Goal: Book appointment/travel/reservation

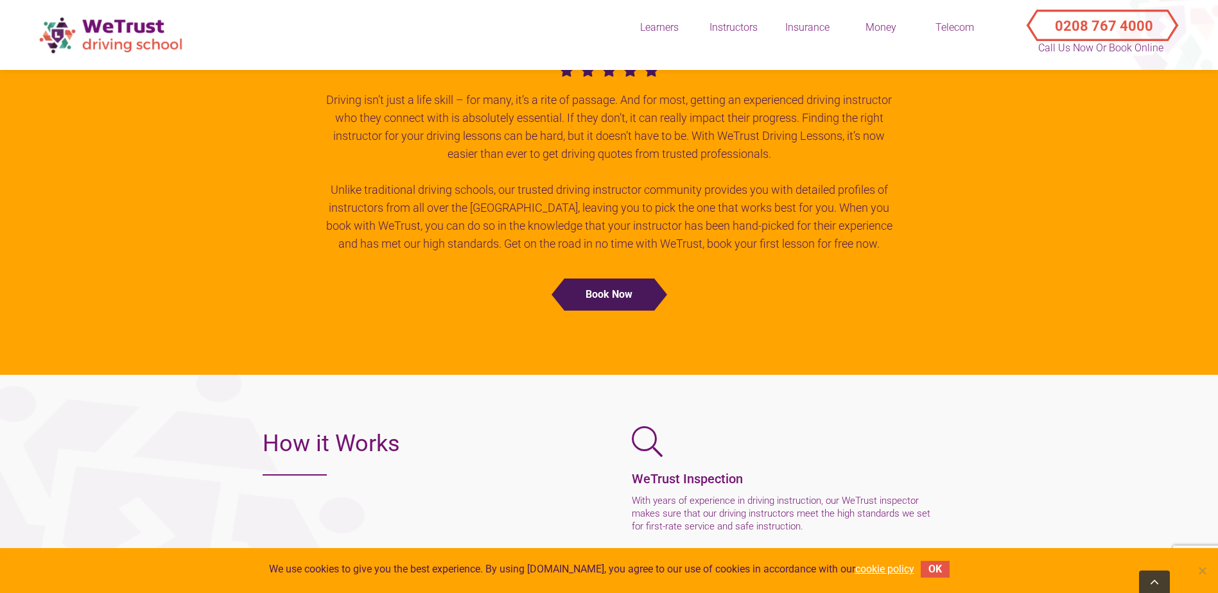
scroll to position [707, 0]
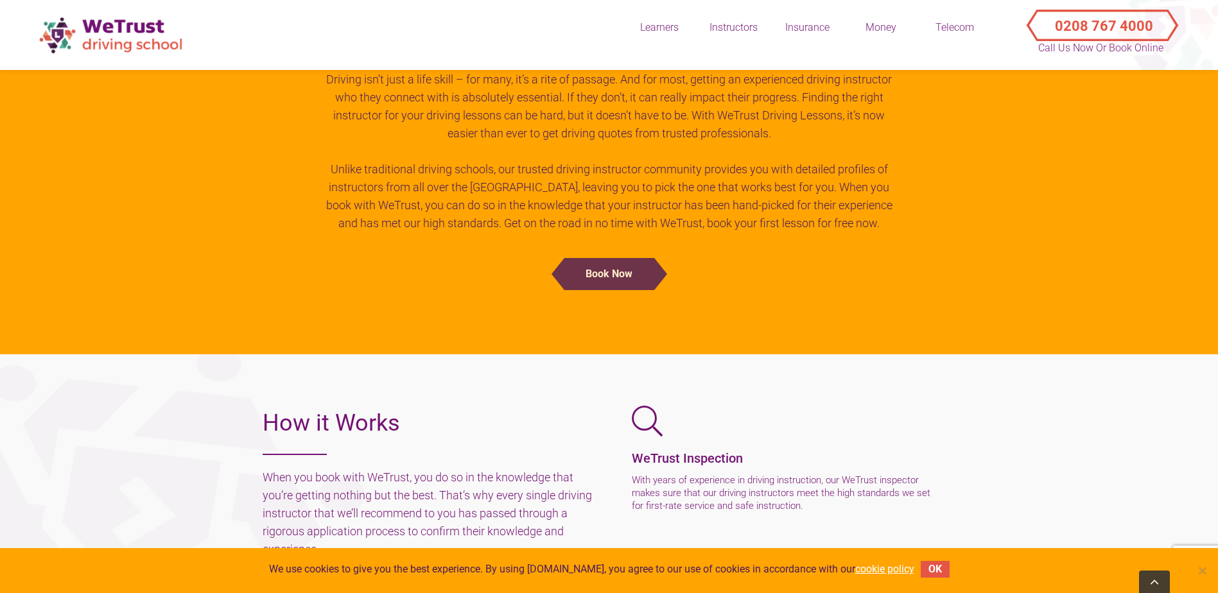
click at [570, 279] on button "book now" at bounding box center [610, 274] width 90 height 32
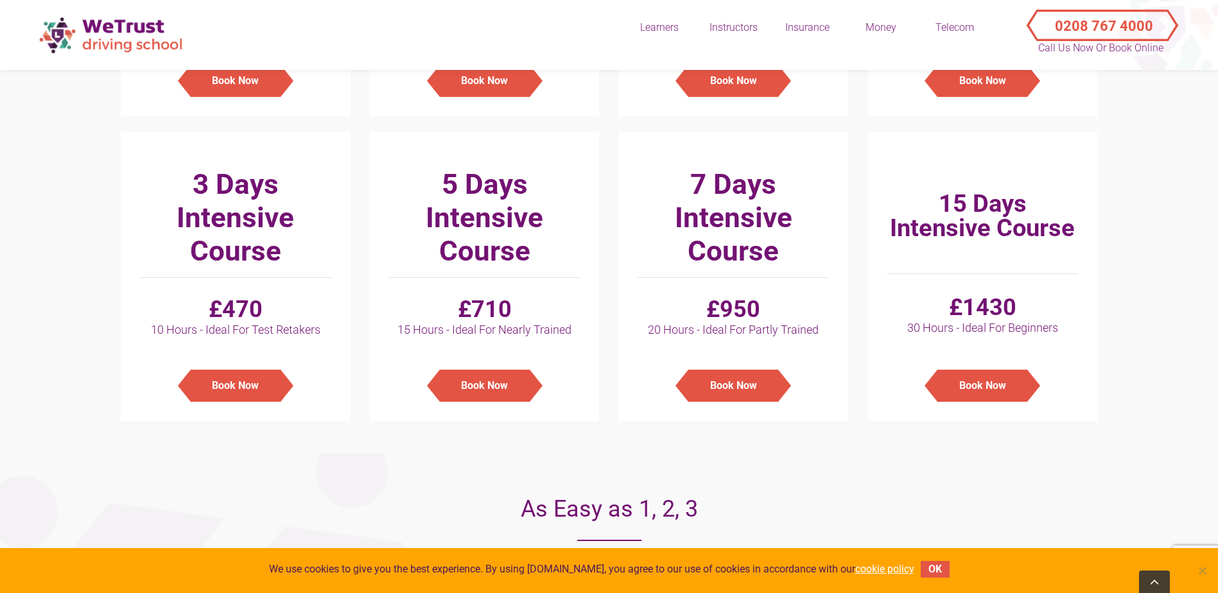
scroll to position [707, 0]
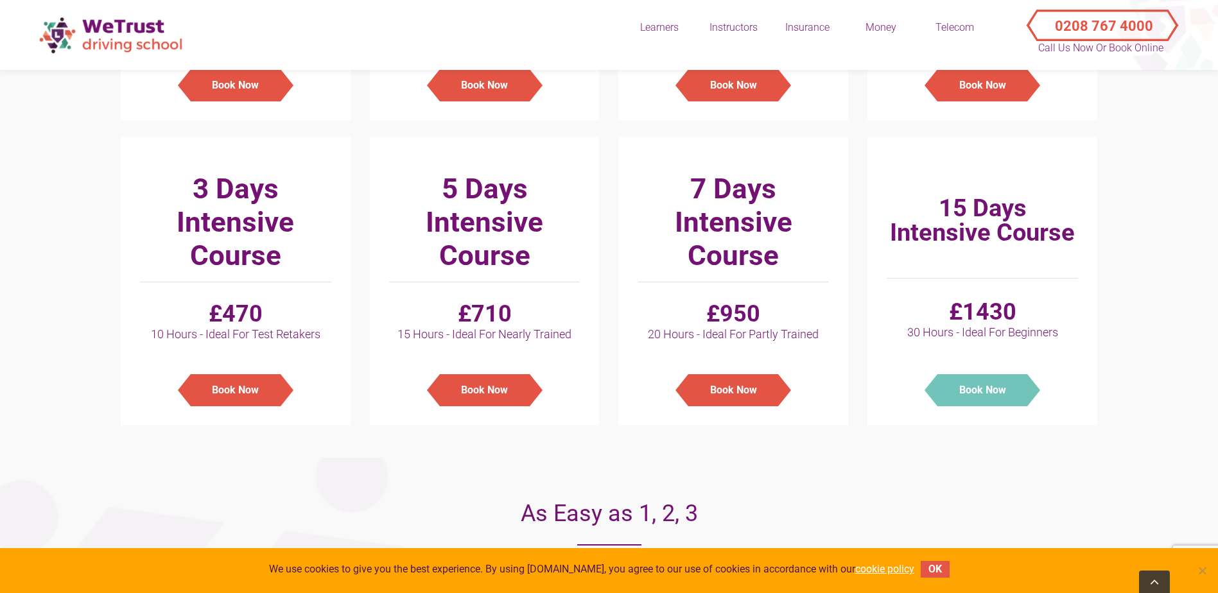
click at [980, 398] on button "Book Now" at bounding box center [983, 390] width 90 height 32
type input "Manual - 15 Days Intensive Course : £1430"
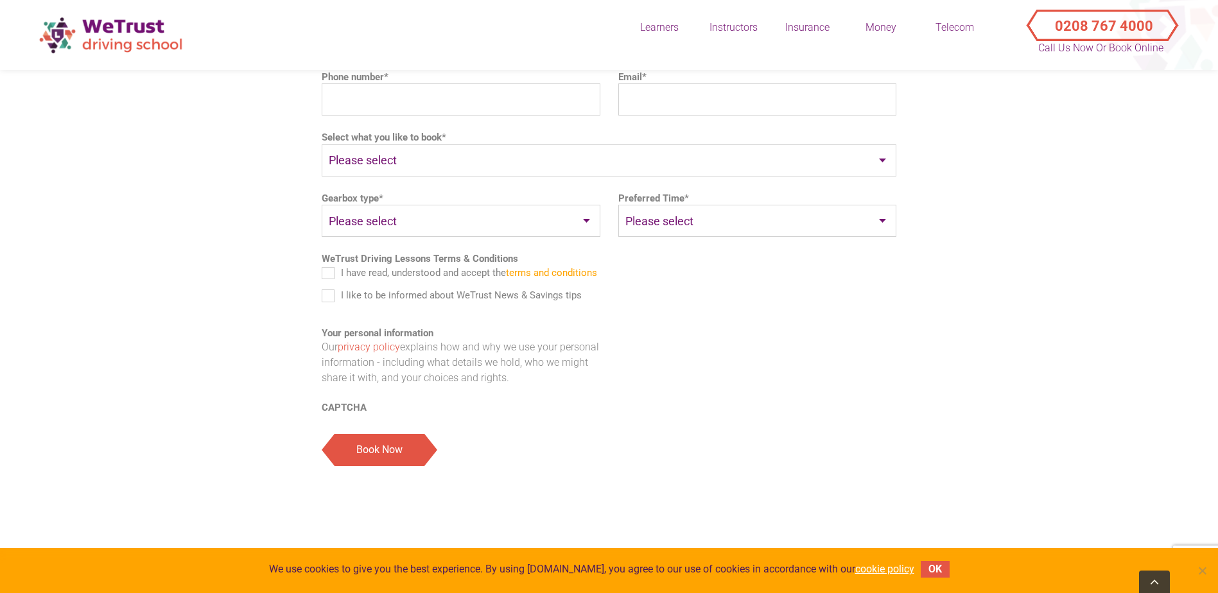
scroll to position [2905, 0]
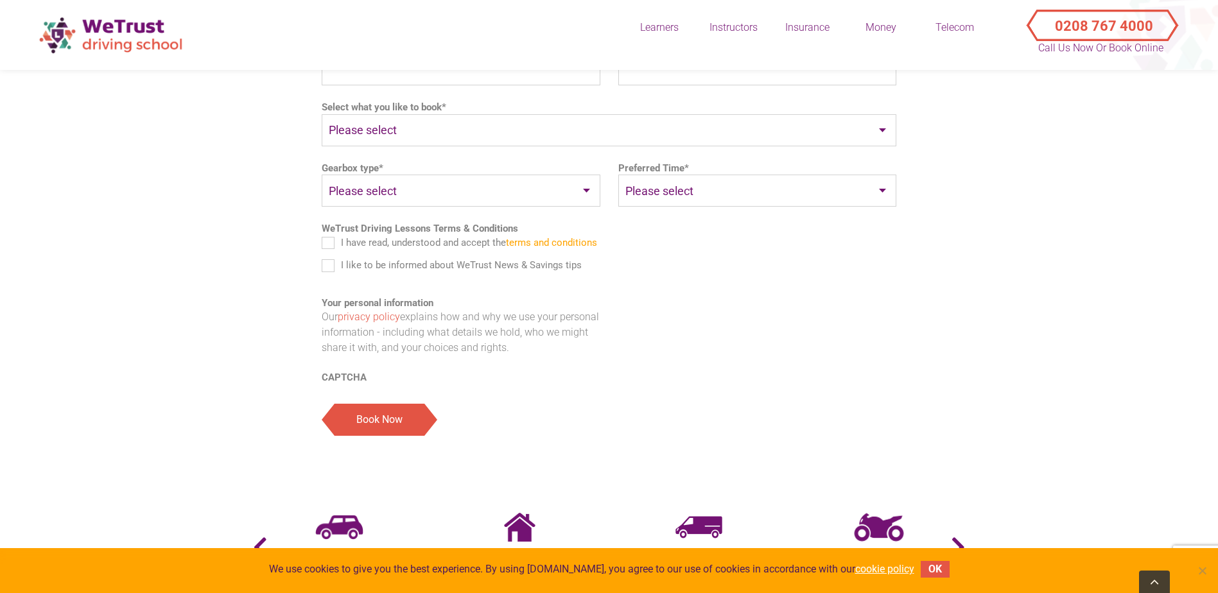
click at [481, 175] on select "Please select Auto Manual" at bounding box center [461, 191] width 279 height 32
select select "Manual"
click at [322, 175] on select "Please select Auto Manual" at bounding box center [461, 191] width 279 height 32
click at [715, 175] on select "Please select Weekdays Weekends Evenings" at bounding box center [758, 191] width 279 height 32
click at [595, 260] on ul "Are you the pupil? * Yes No Title * Please select Mr Mrs Ms Other  First name …" at bounding box center [609, 119] width 575 height 532
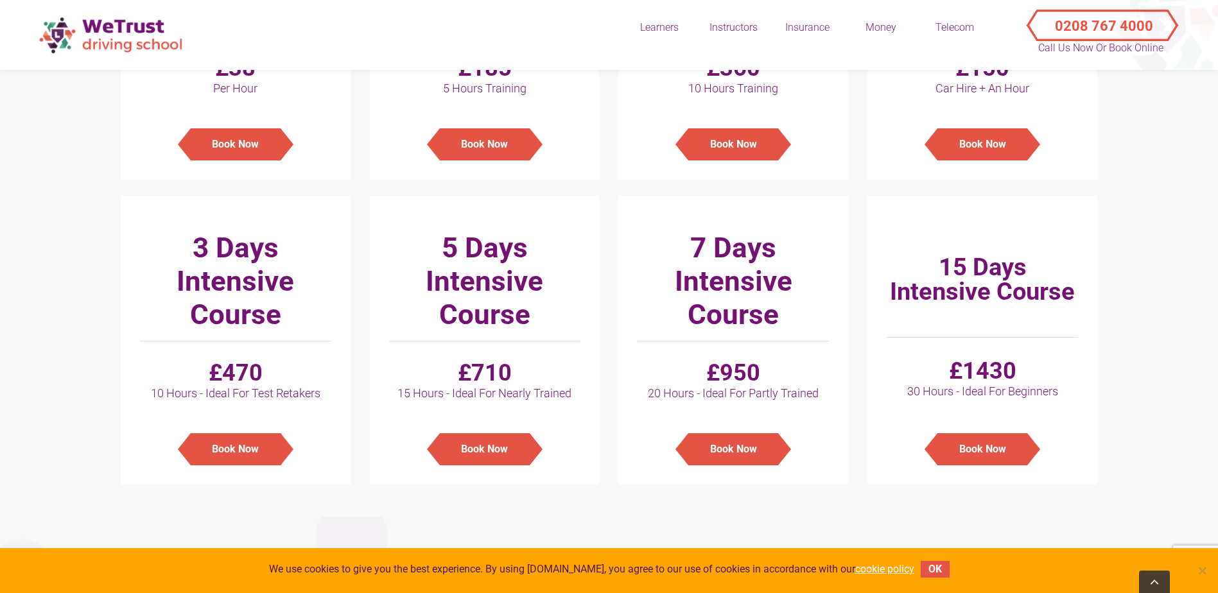
scroll to position [656, 0]
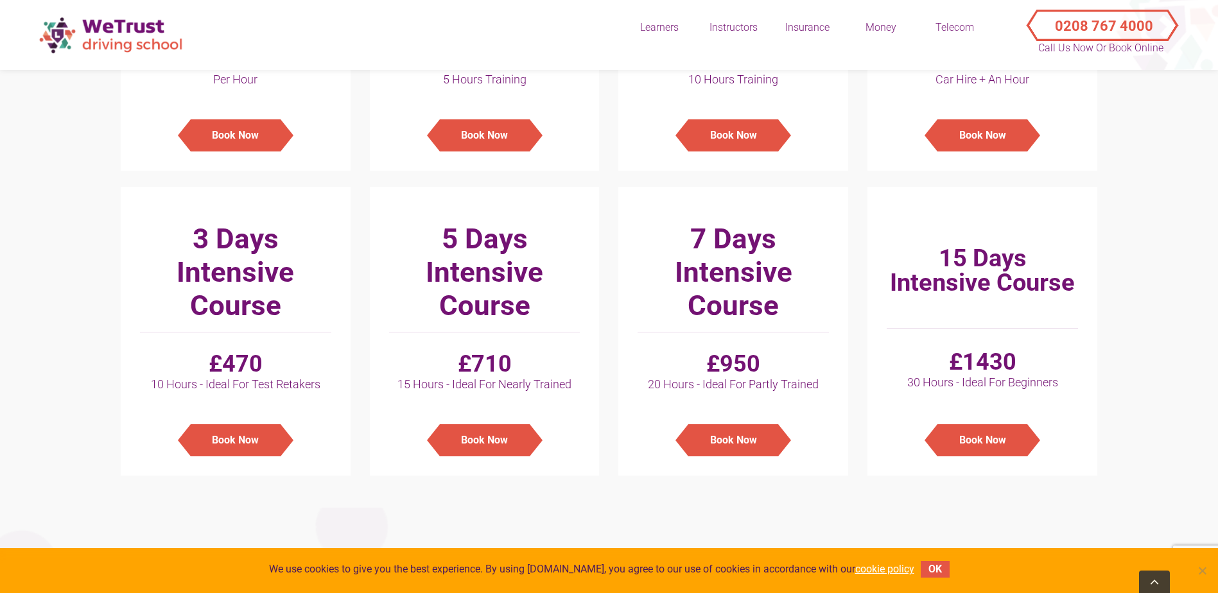
click at [981, 389] on span "30 Hours - Ideal For Beginners" at bounding box center [982, 382] width 191 height 13
drag, startPoint x: 981, startPoint y: 392, endPoint x: 1170, endPoint y: 407, distance: 188.8
click at [1170, 407] on div at bounding box center [1167, 122] width 101 height 676
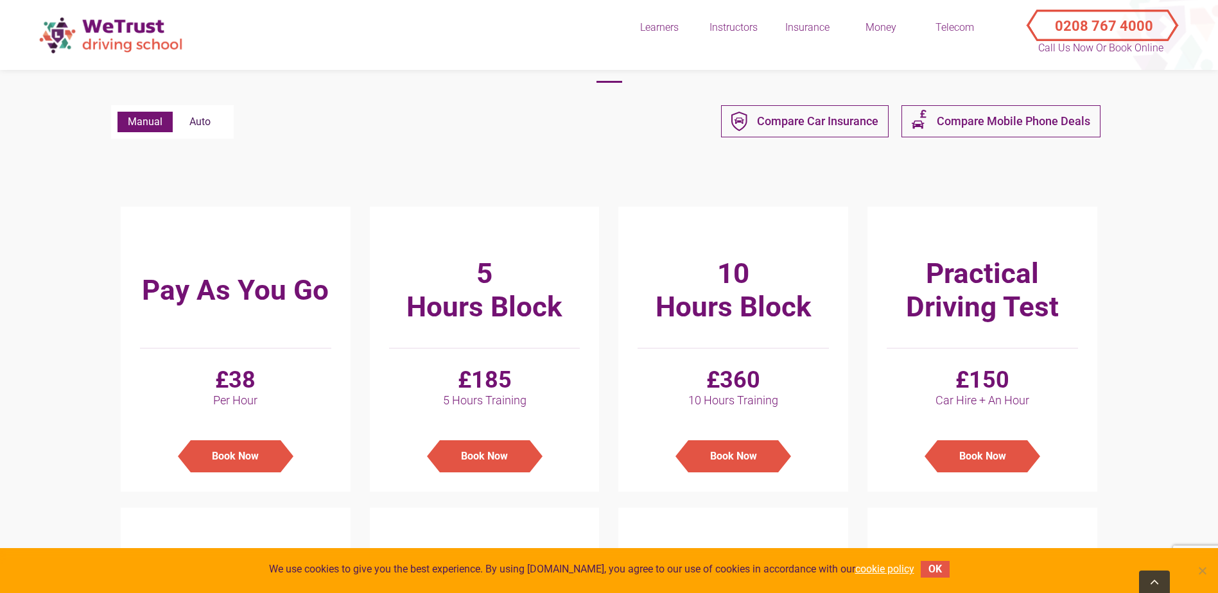
scroll to position [0, 0]
